Goal: Navigation & Orientation: Find specific page/section

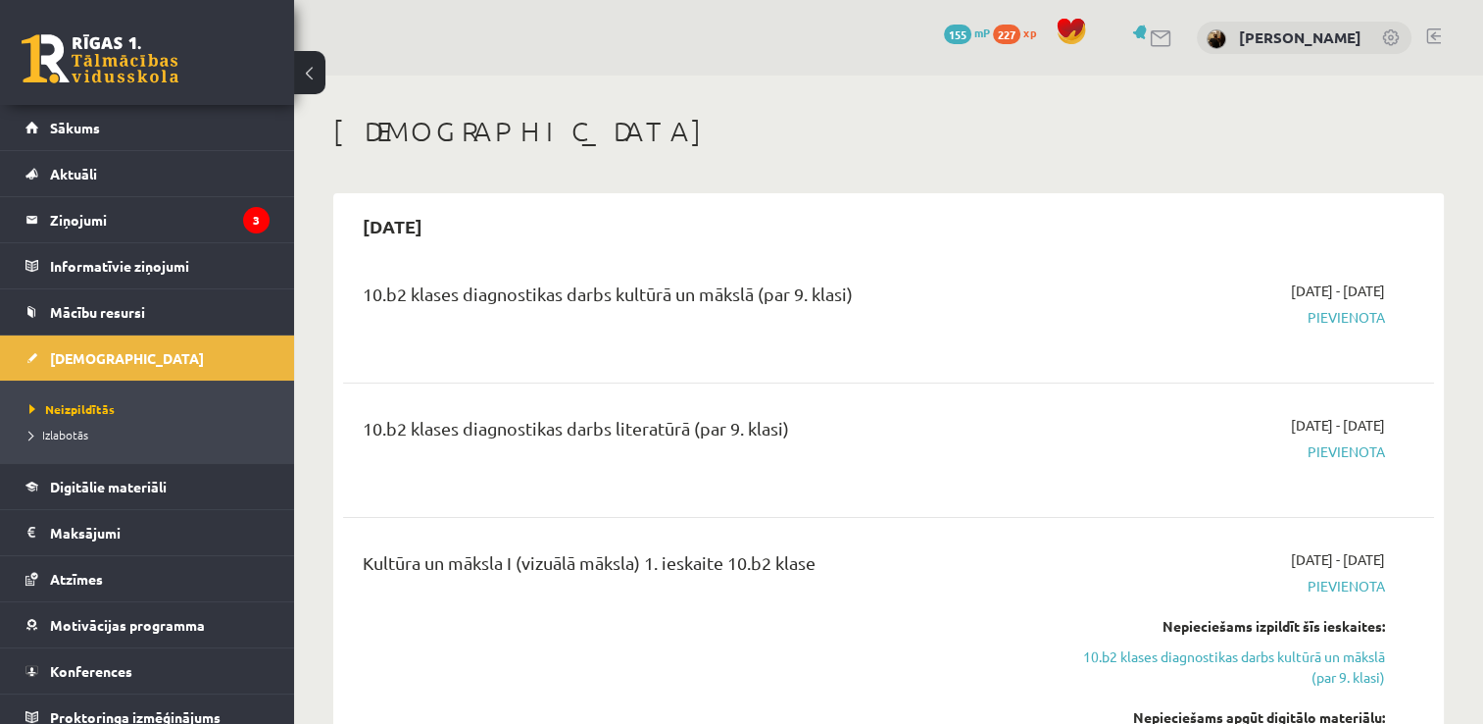
click at [1356, 322] on span "Pievienota" at bounding box center [1225, 317] width 322 height 21
click at [1368, 324] on span "Pievienota" at bounding box center [1225, 317] width 322 height 21
drag, startPoint x: 1368, startPoint y: 324, endPoint x: 1264, endPoint y: 363, distance: 111.1
click at [1264, 363] on div "10.b2 klases diagnostikas darbs kultūrā un mākslā (par 9. klasi) [DATE] - [DATE…" at bounding box center [888, 316] width 1091 height 110
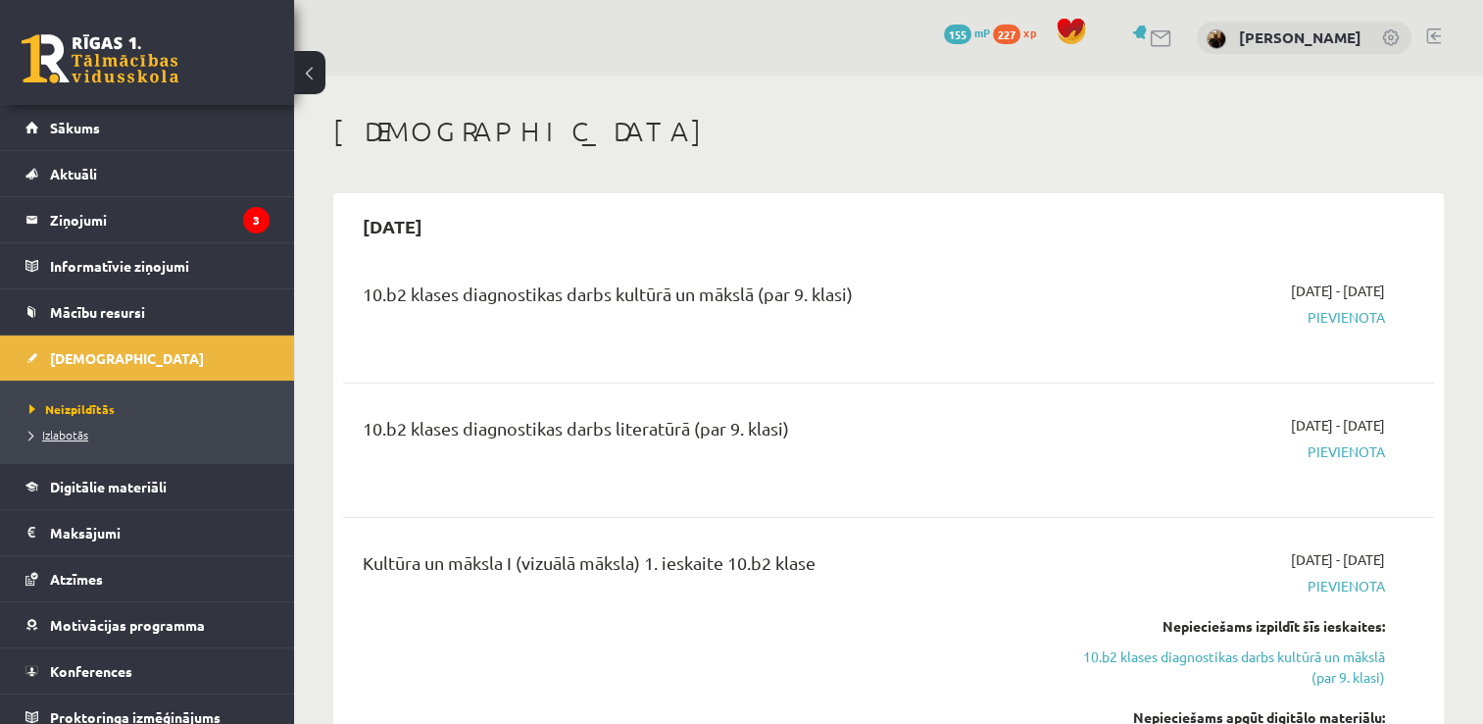
click at [67, 436] on span "Izlabotās" at bounding box center [58, 434] width 59 height 16
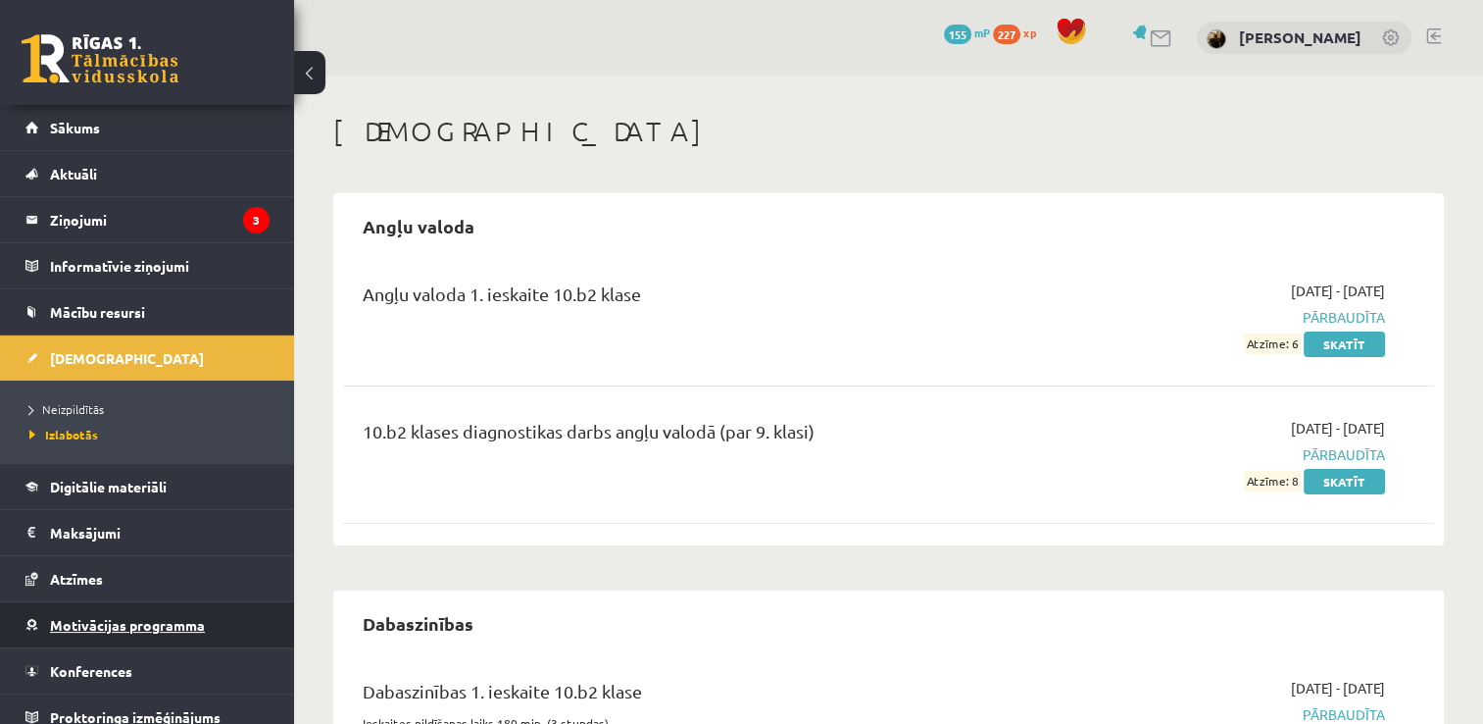
click at [145, 614] on link "Motivācijas programma" at bounding box center [147, 624] width 244 height 45
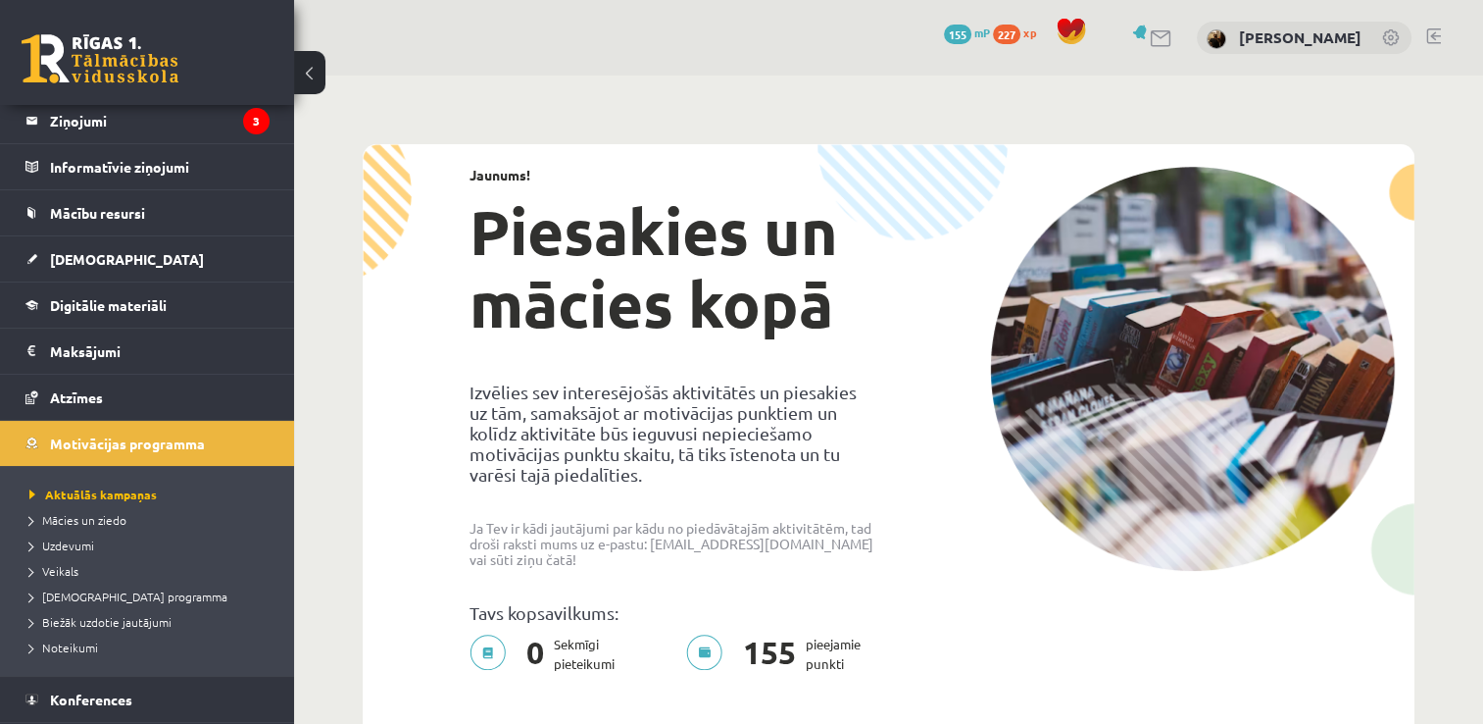
scroll to position [118, 0]
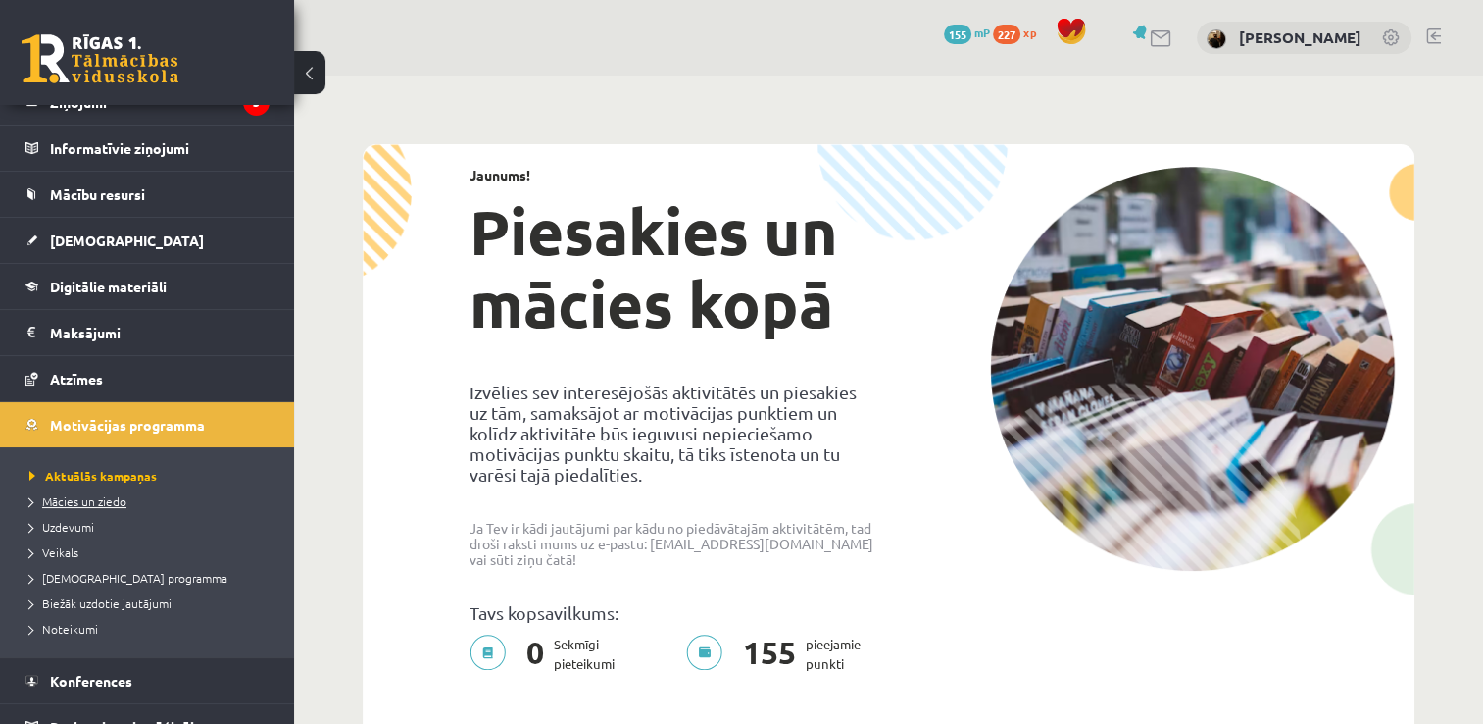
click at [93, 499] on span "Mācies un ziedo" at bounding box center [77, 501] width 97 height 16
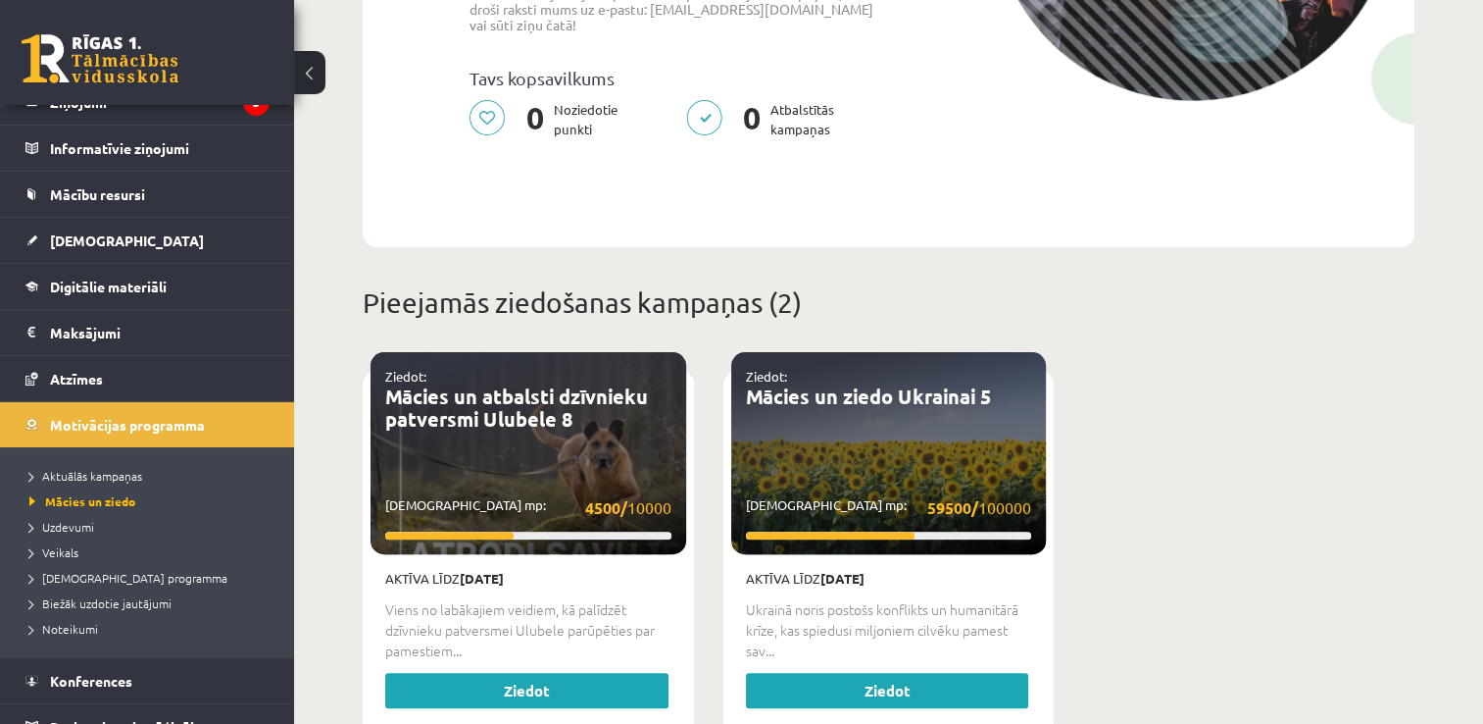
scroll to position [549, 0]
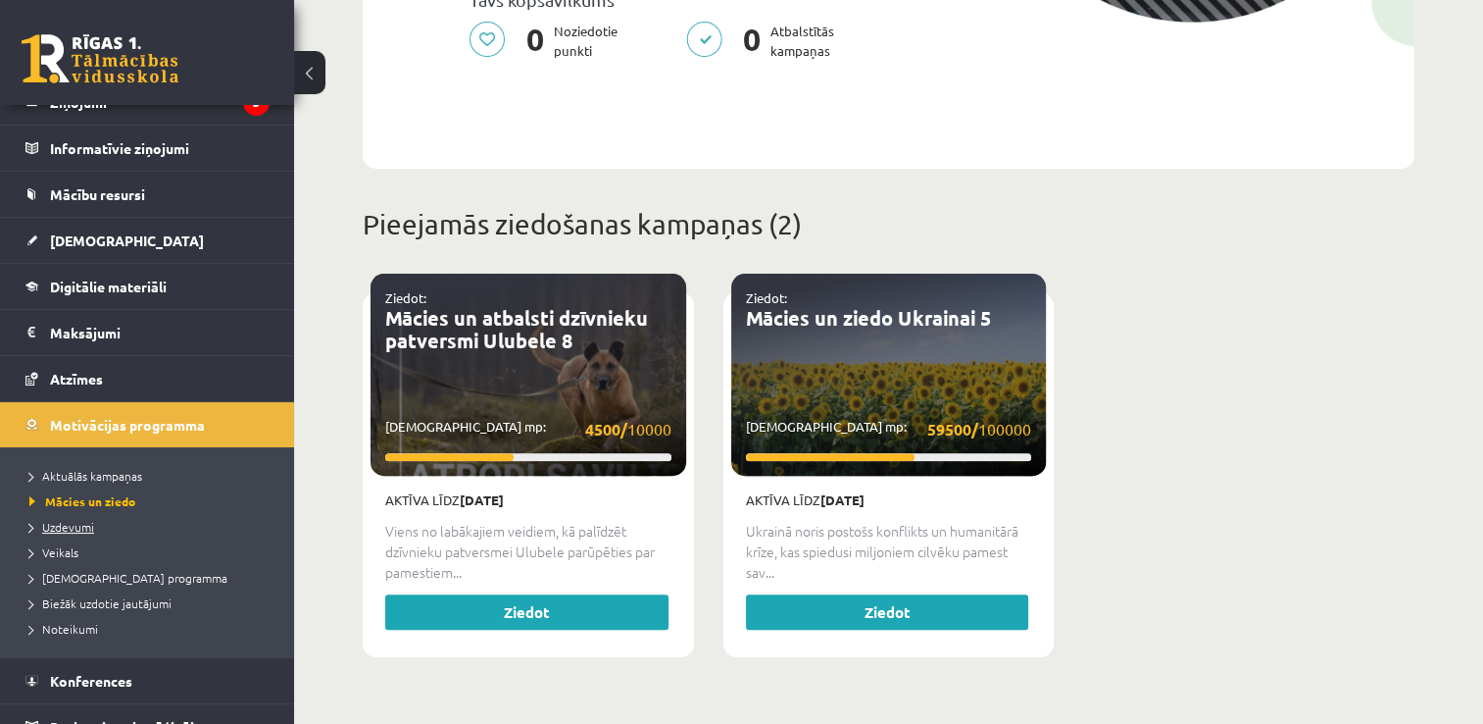
click at [43, 526] on span "Uzdevumi" at bounding box center [61, 527] width 65 height 16
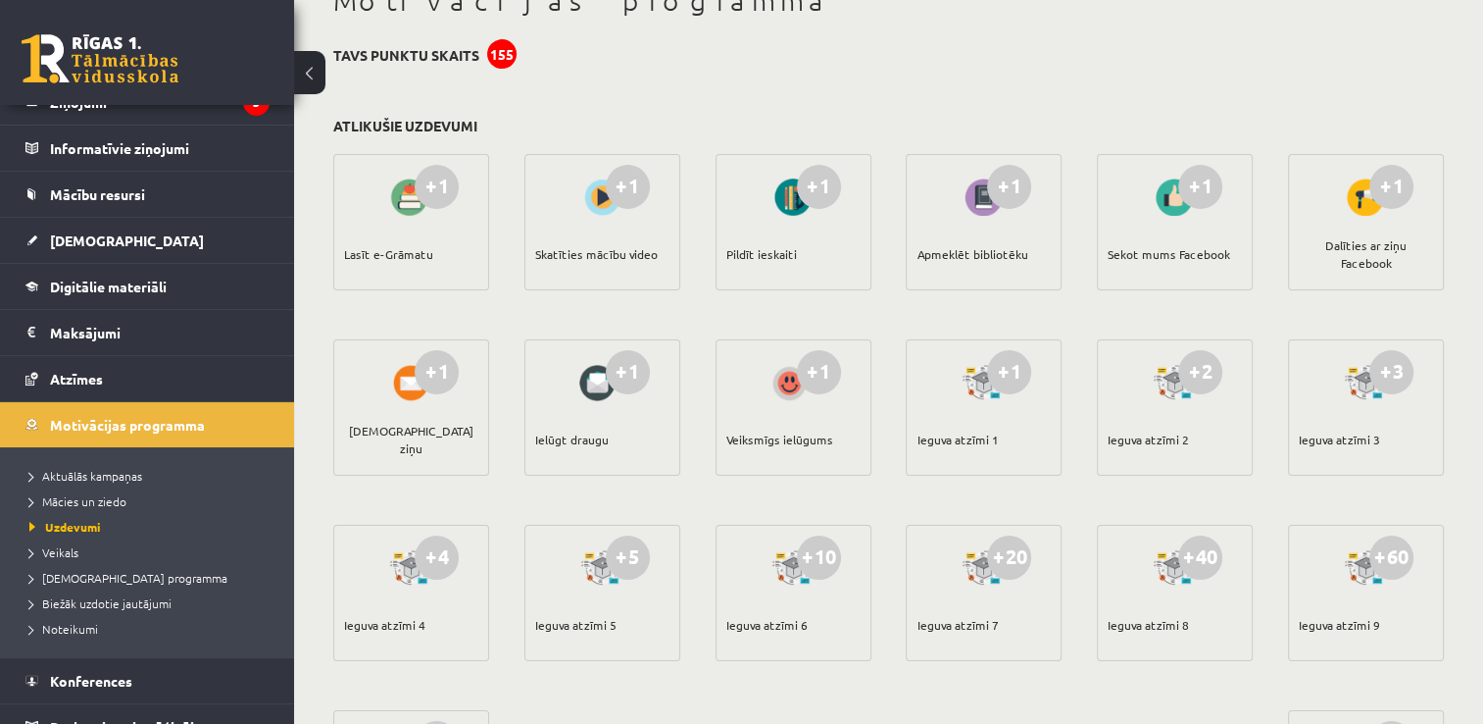
scroll to position [91, 0]
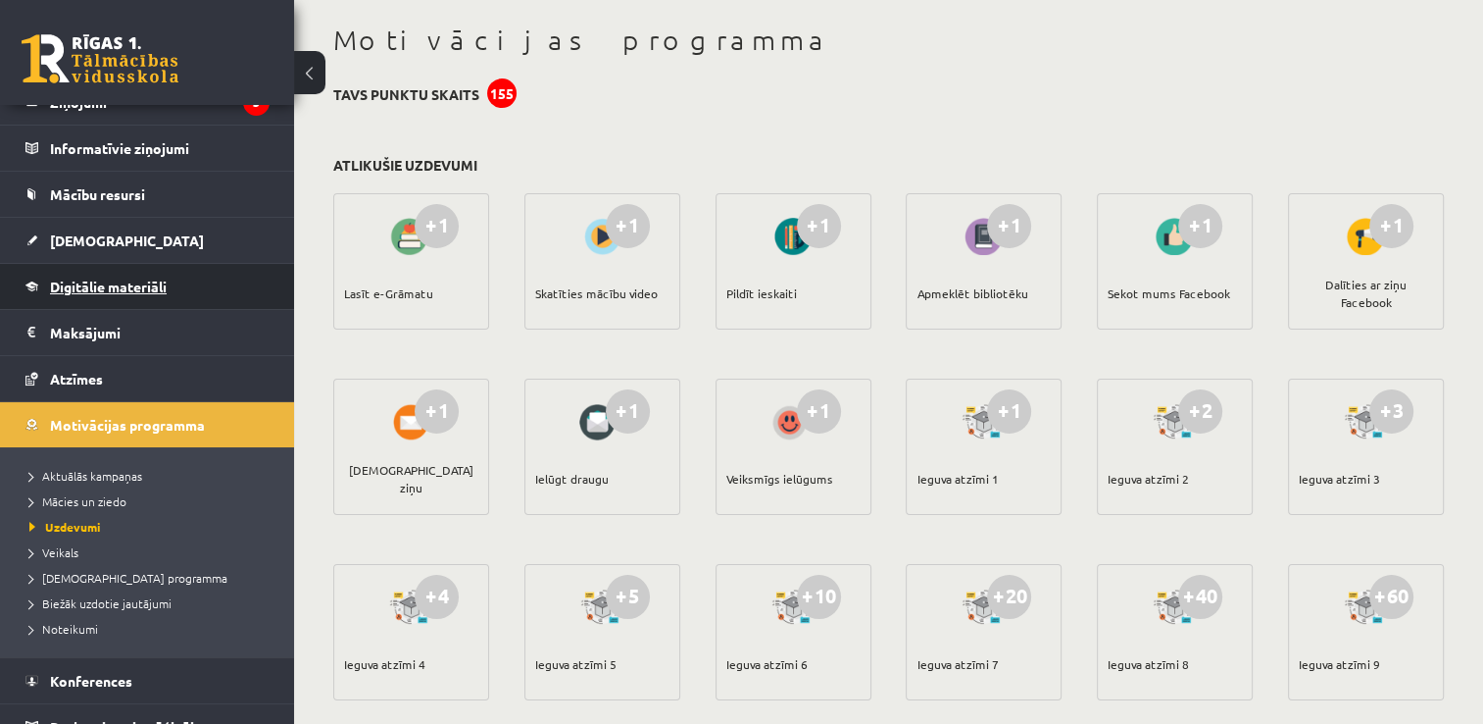
click at [166, 275] on link "Digitālie materiāli" at bounding box center [147, 286] width 244 height 45
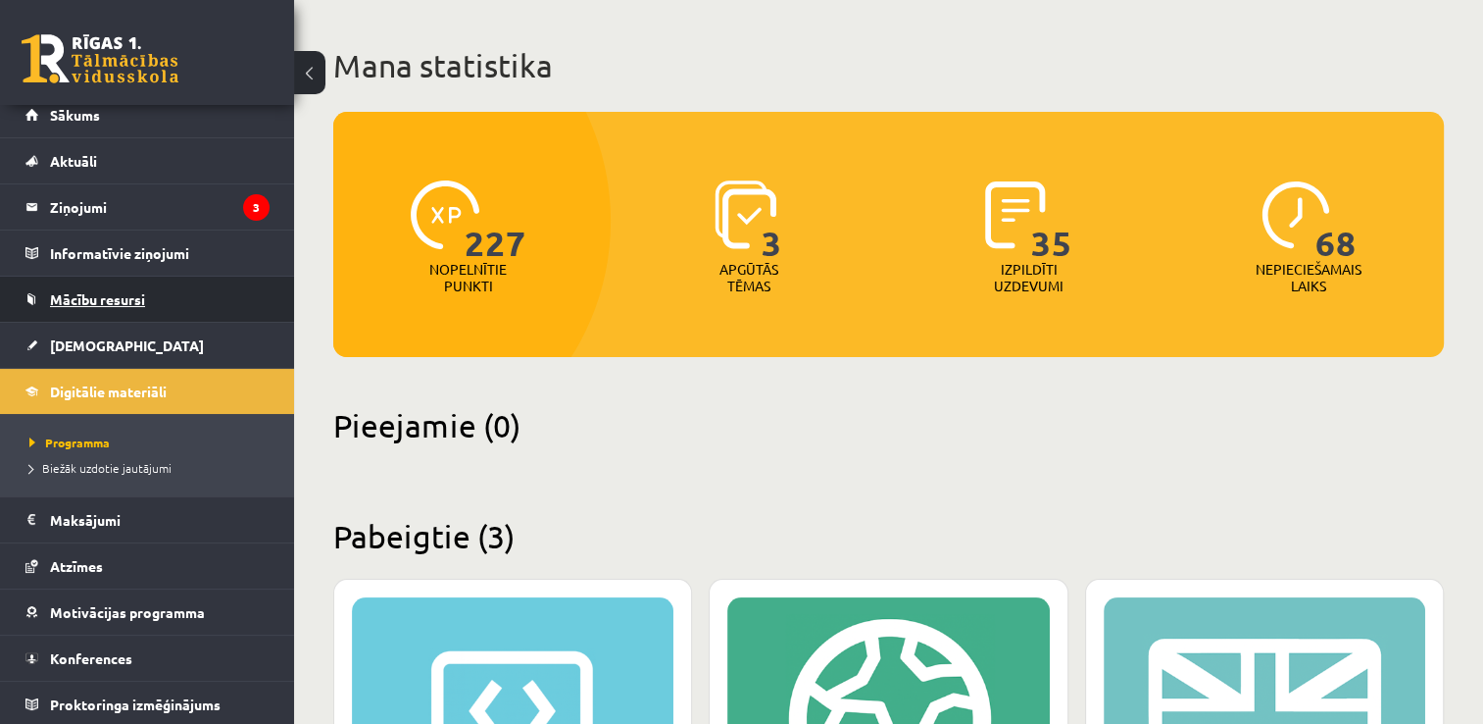
click at [146, 301] on link "Mācību resursi" at bounding box center [147, 298] width 244 height 45
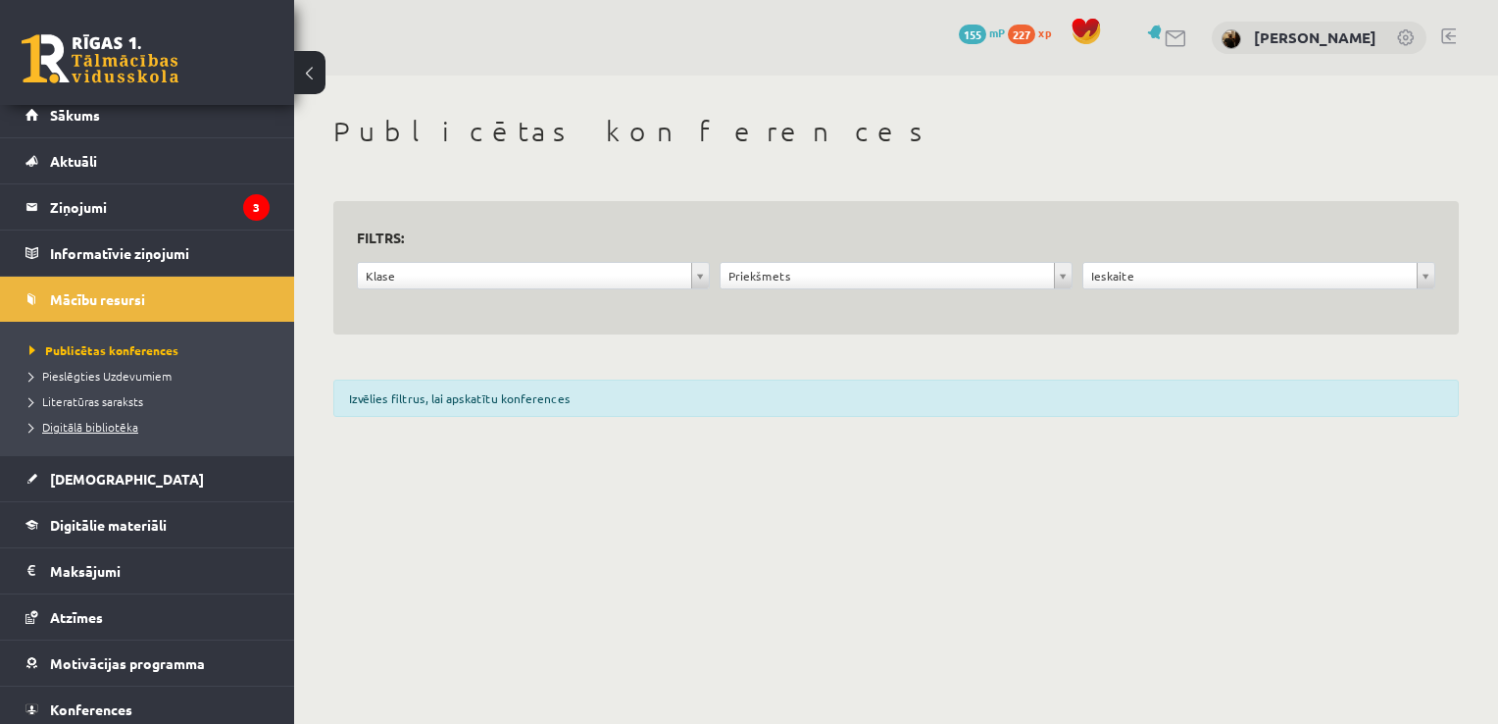
click at [100, 424] on span "Digitālā bibliotēka" at bounding box center [83, 427] width 109 height 16
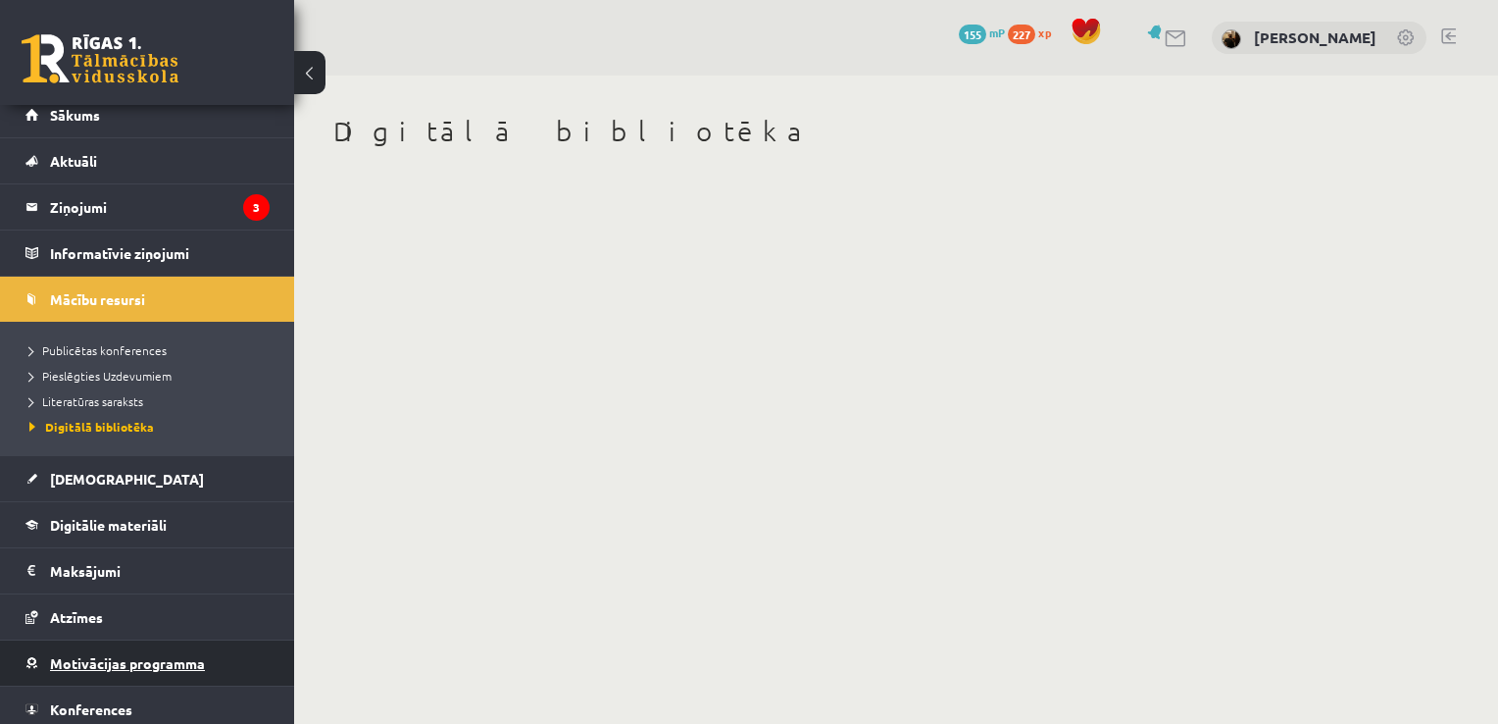
click at [168, 651] on link "Motivācijas programma" at bounding box center [147, 662] width 244 height 45
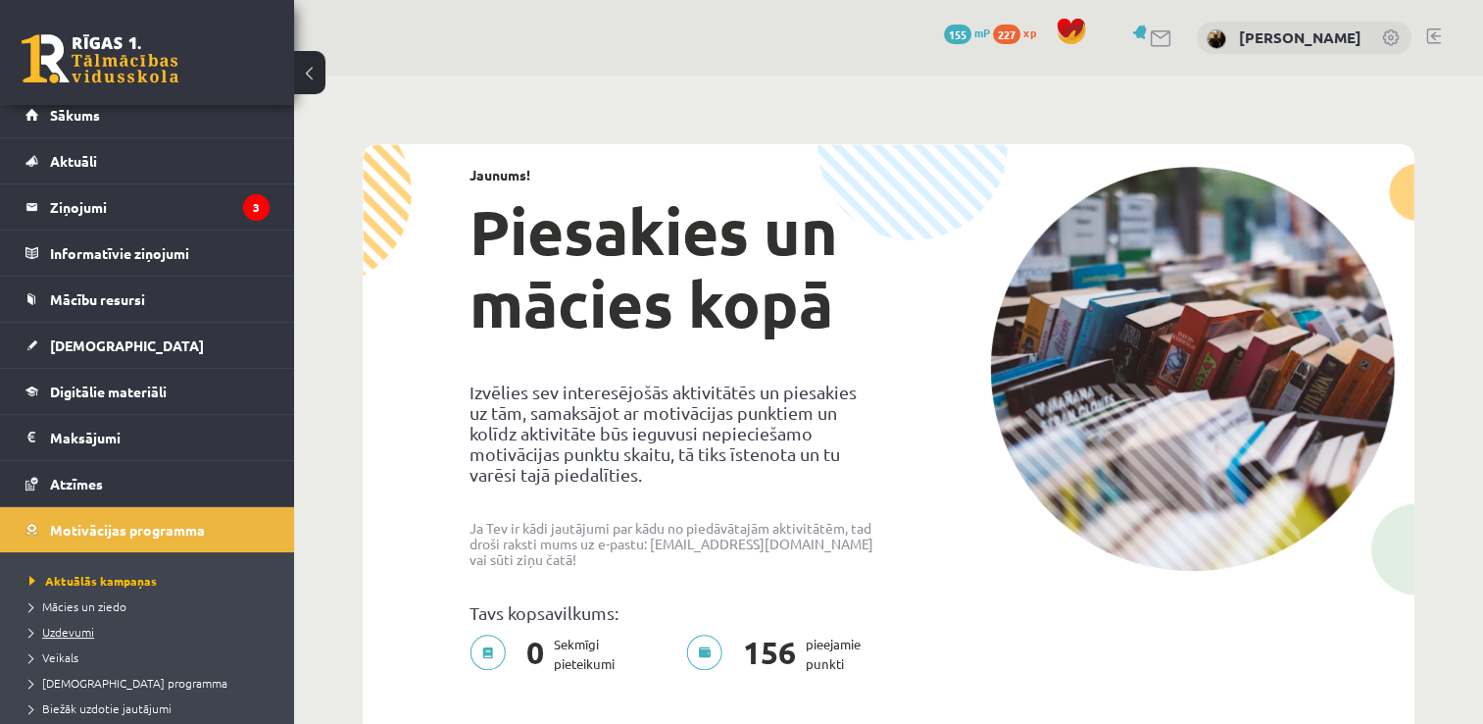
click at [54, 625] on span "Uzdevumi" at bounding box center [61, 632] width 65 height 16
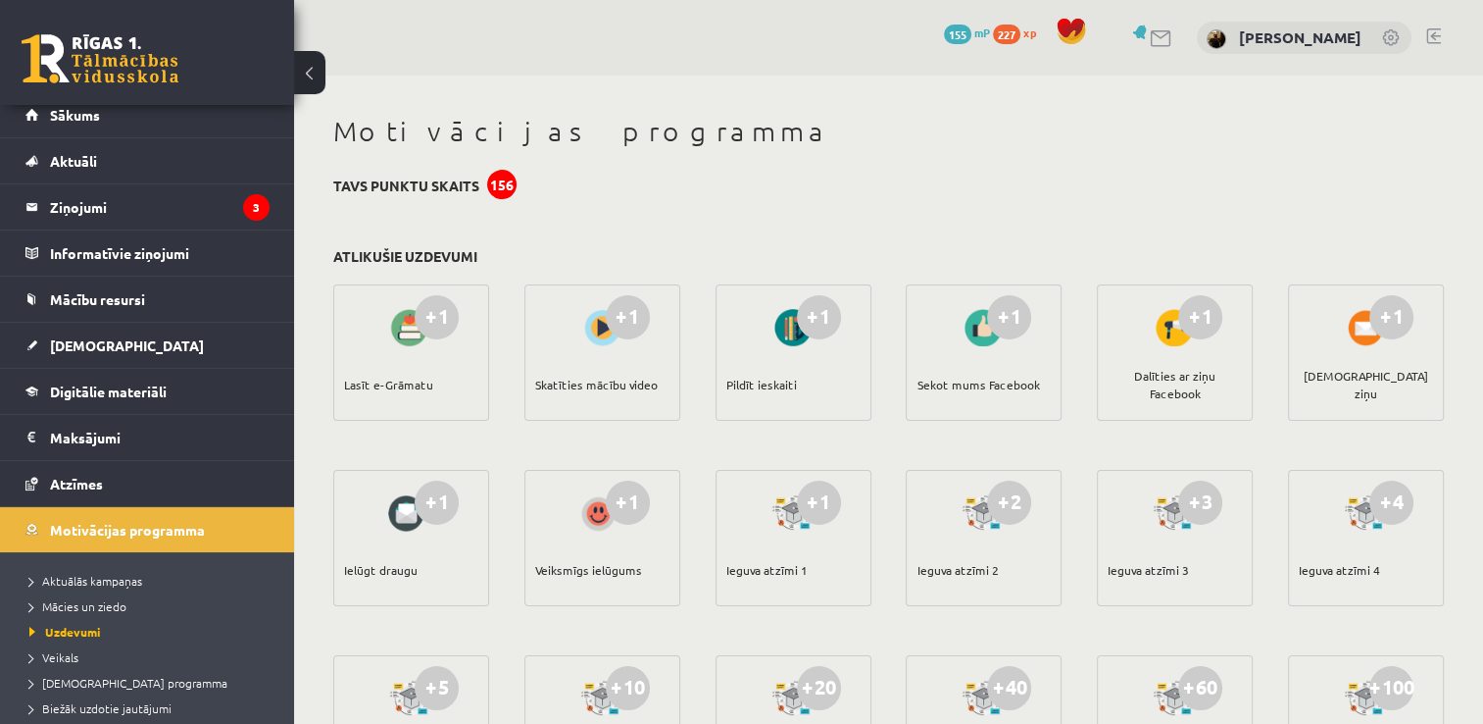
click at [1426, 31] on link at bounding box center [1433, 36] width 15 height 16
click at [1427, 36] on link at bounding box center [1433, 36] width 15 height 16
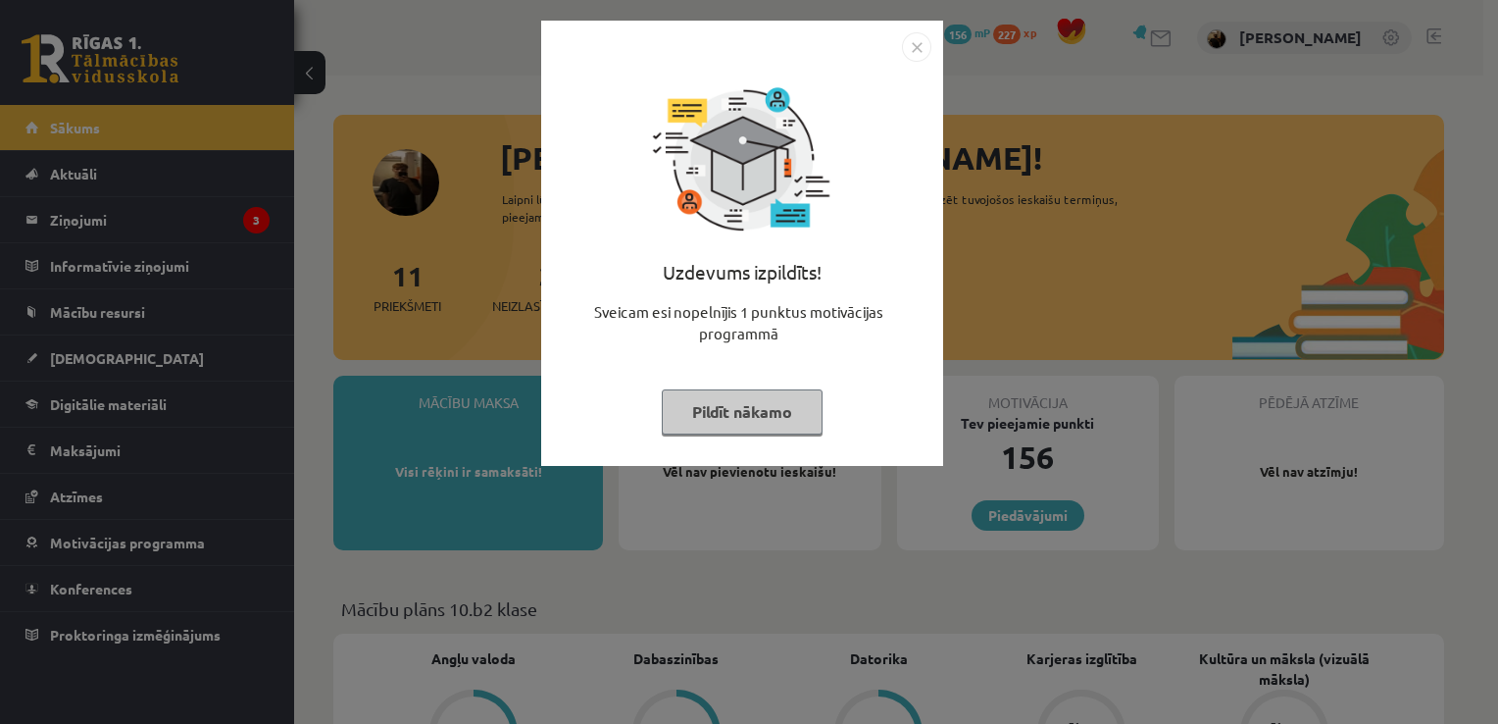
click at [716, 405] on button "Pildīt nākamo" at bounding box center [742, 411] width 161 height 45
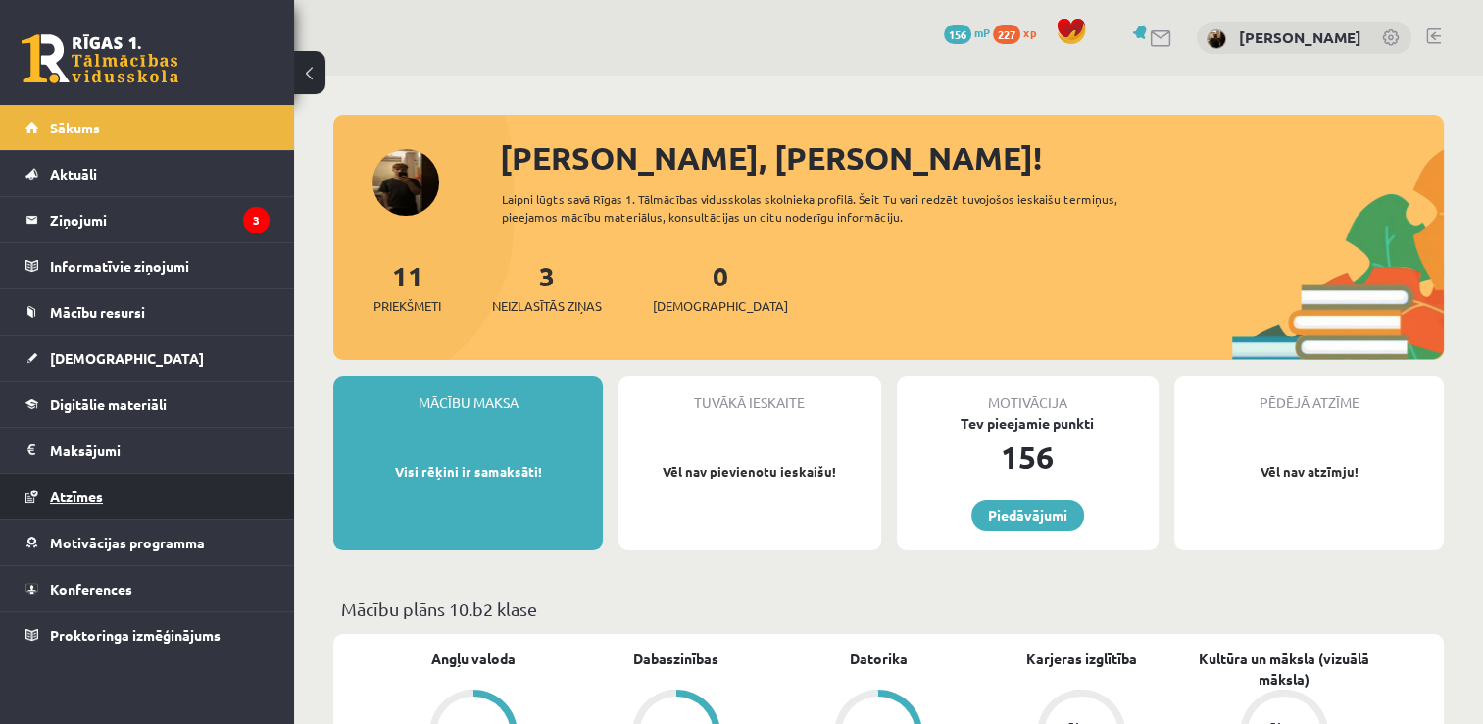
click at [169, 499] on link "Atzīmes" at bounding box center [147, 496] width 244 height 45
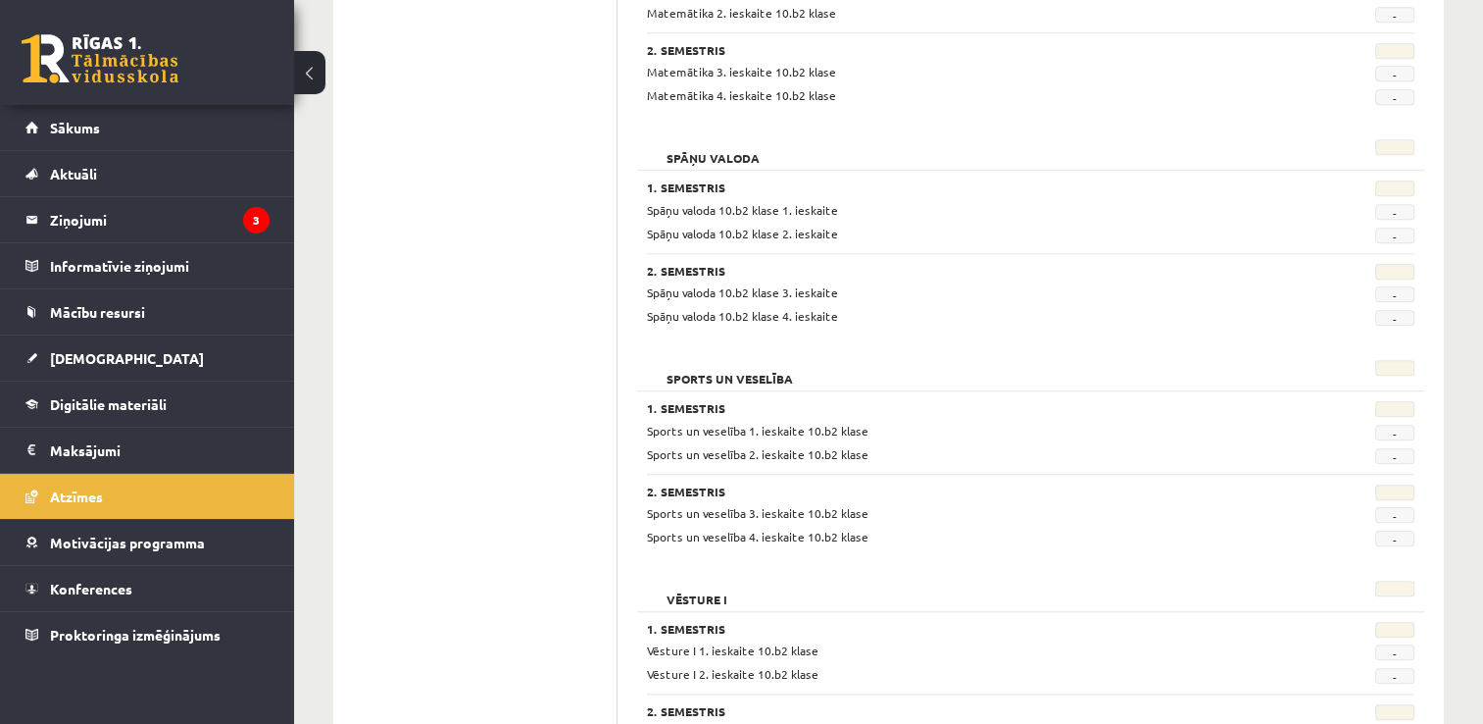
scroll to position [1847, 0]
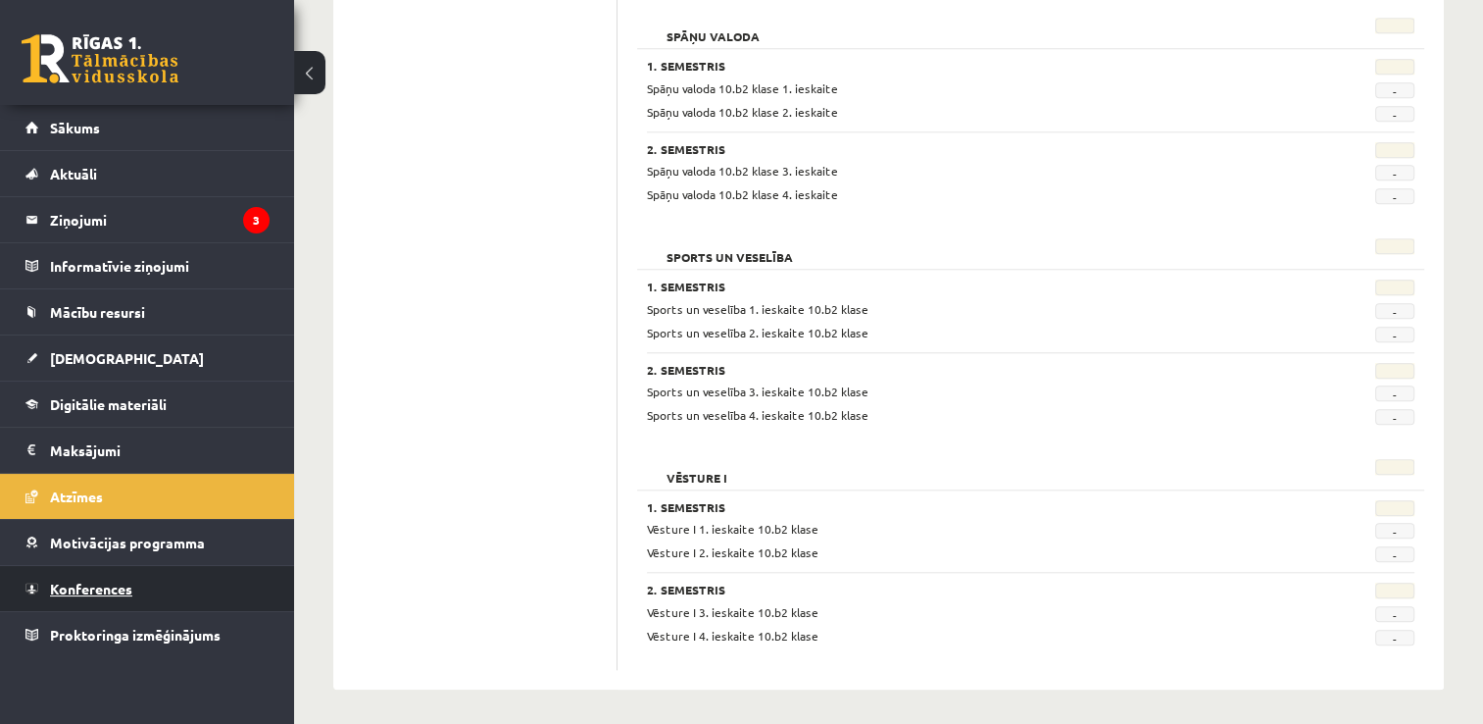
click at [72, 582] on span "Konferences" at bounding box center [91, 588] width 82 height 18
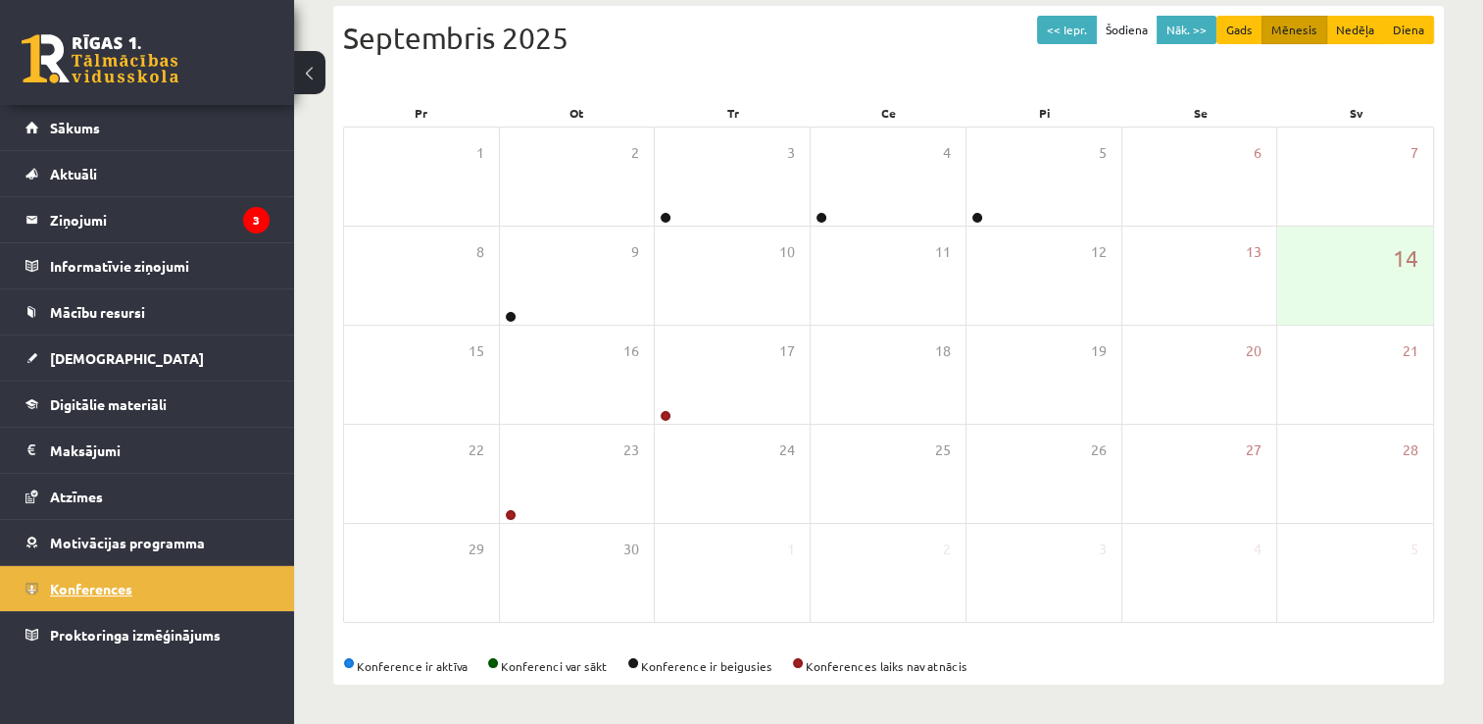
scroll to position [212, 0]
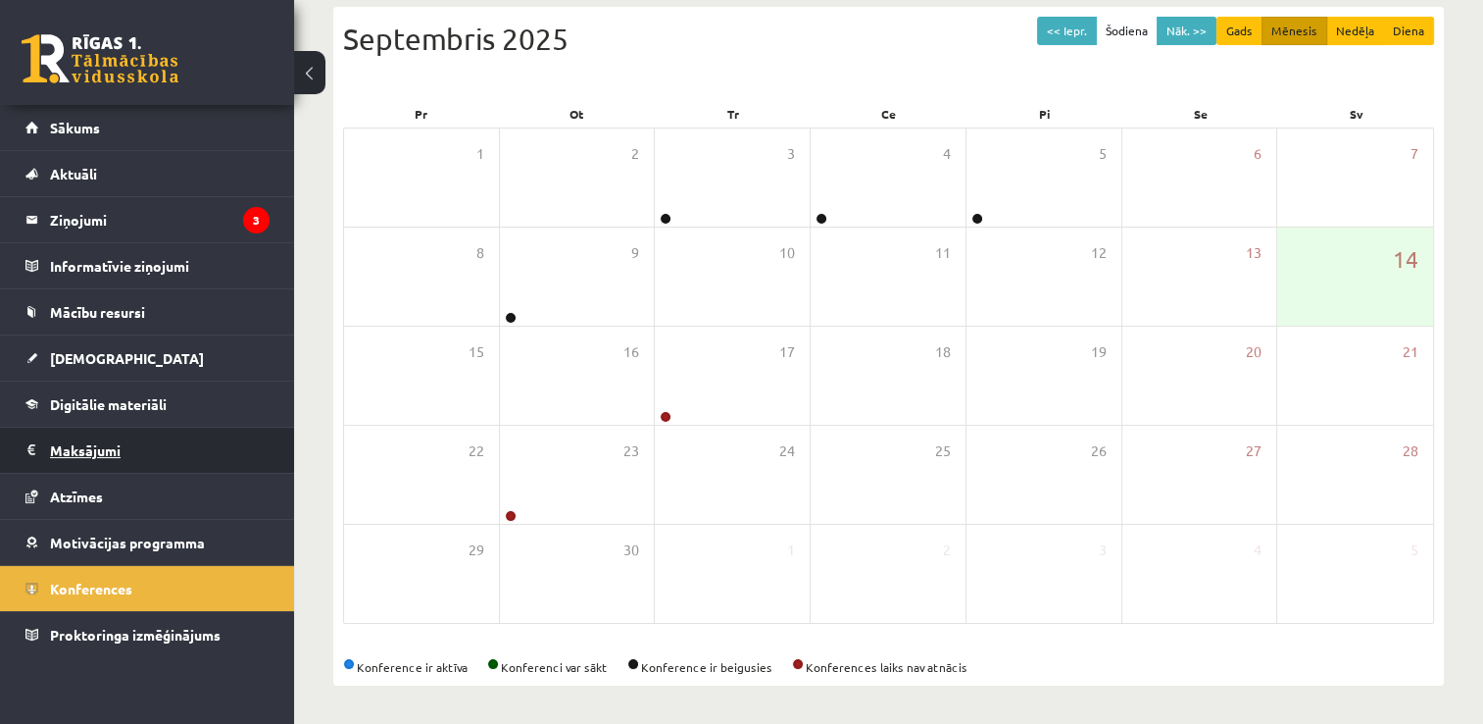
click at [115, 445] on legend "Maksājumi 0" at bounding box center [160, 449] width 220 height 45
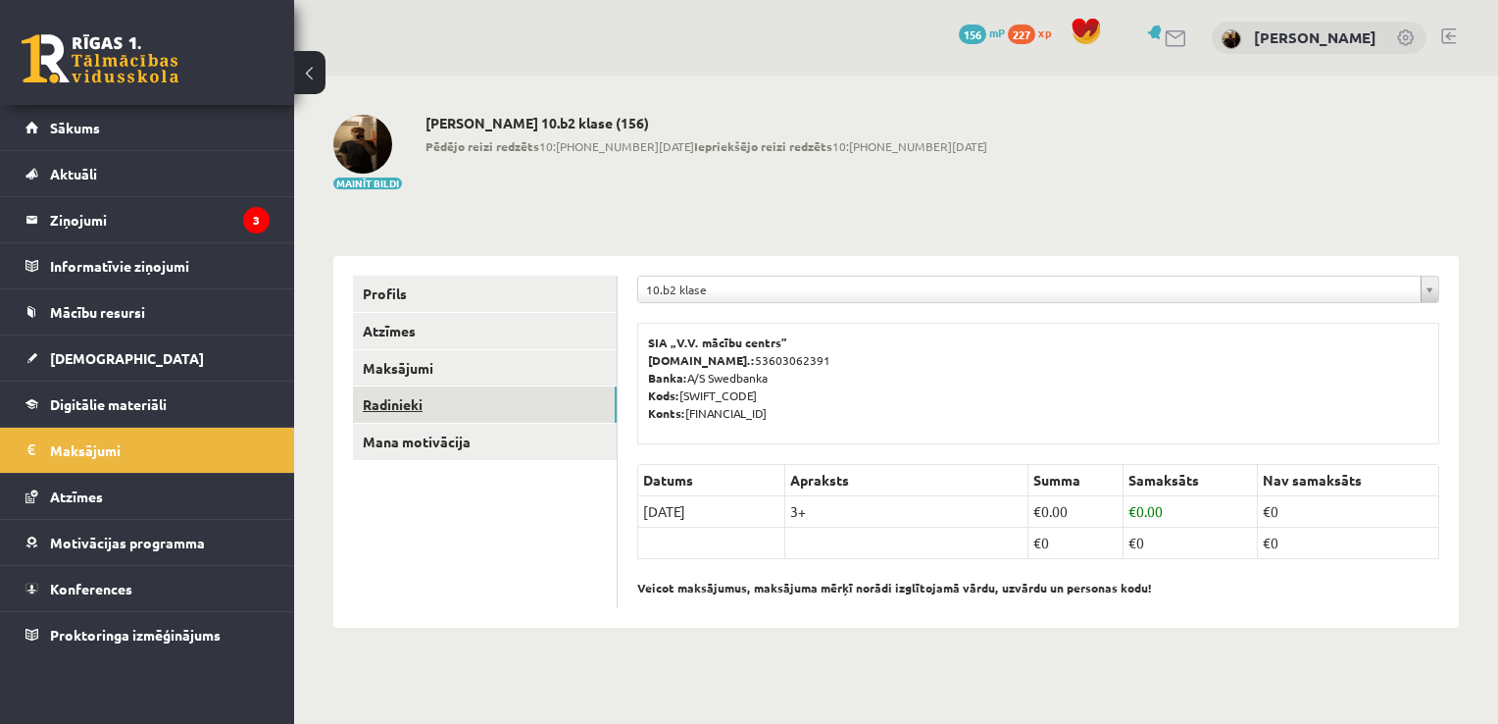
click at [421, 391] on link "Radinieki" at bounding box center [485, 404] width 264 height 36
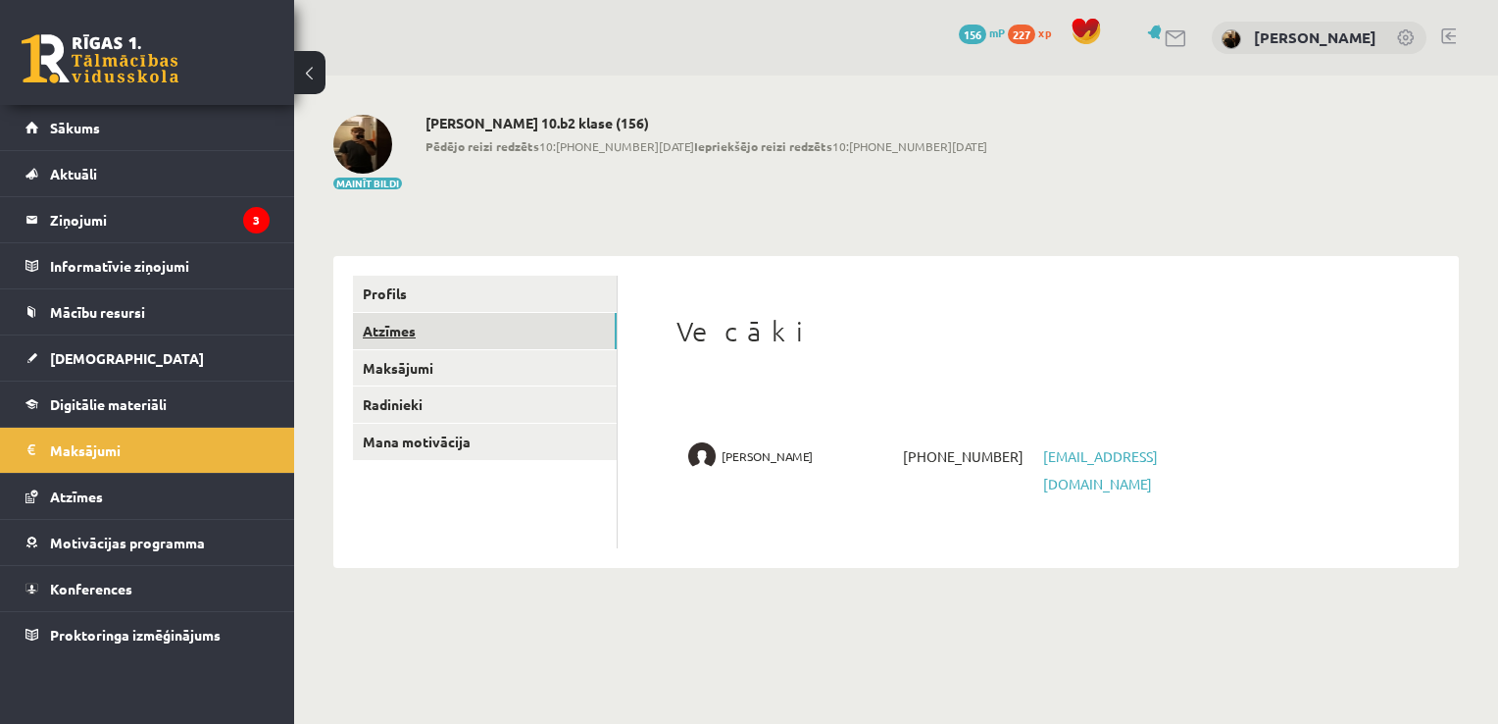
click at [431, 339] on link "Atzīmes" at bounding box center [485, 331] width 264 height 36
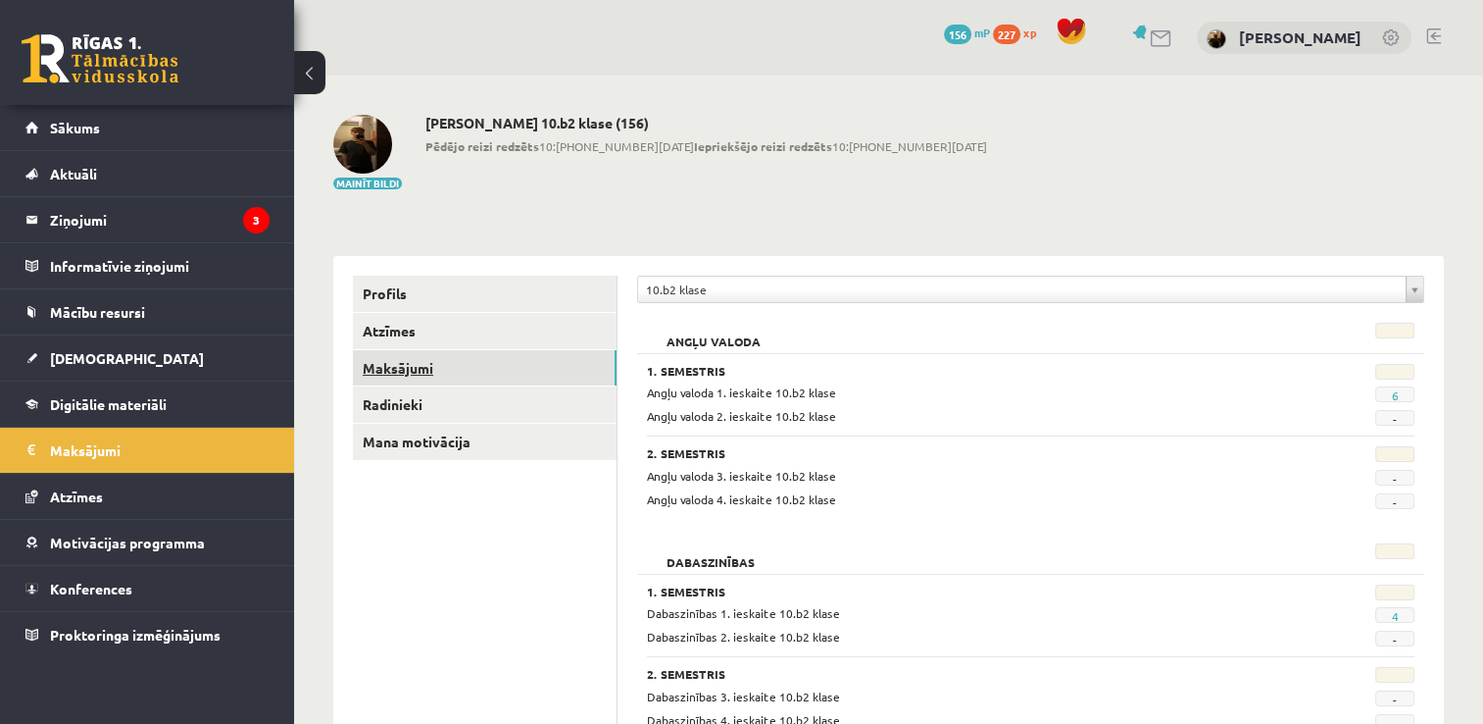
click at [428, 363] on link "Maksājumi" at bounding box center [485, 368] width 264 height 36
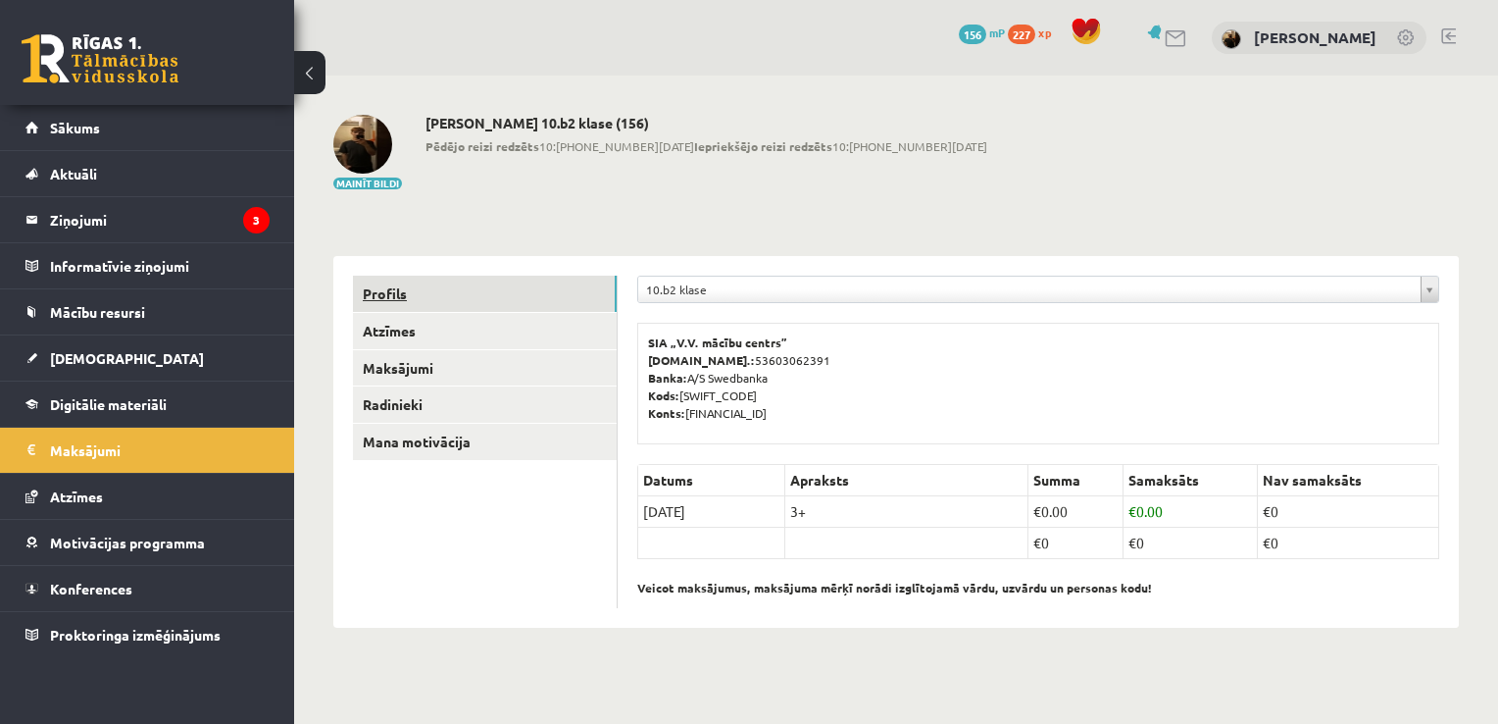
click at [420, 279] on link "Profils" at bounding box center [485, 293] width 264 height 36
